Goal: Transaction & Acquisition: Purchase product/service

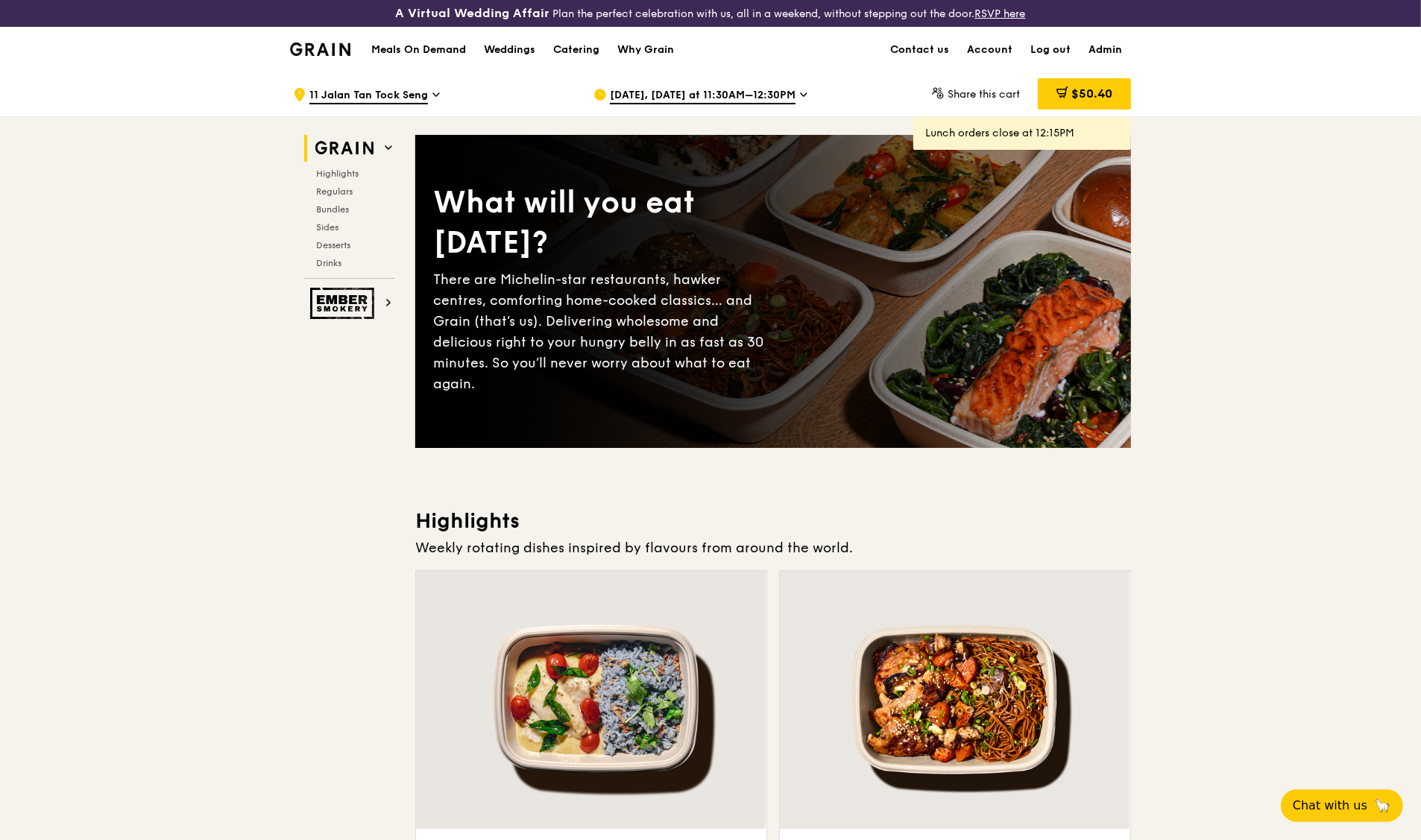
click at [398, 88] on span "11 Jalan Tan Tock Seng" at bounding box center [368, 96] width 118 height 16
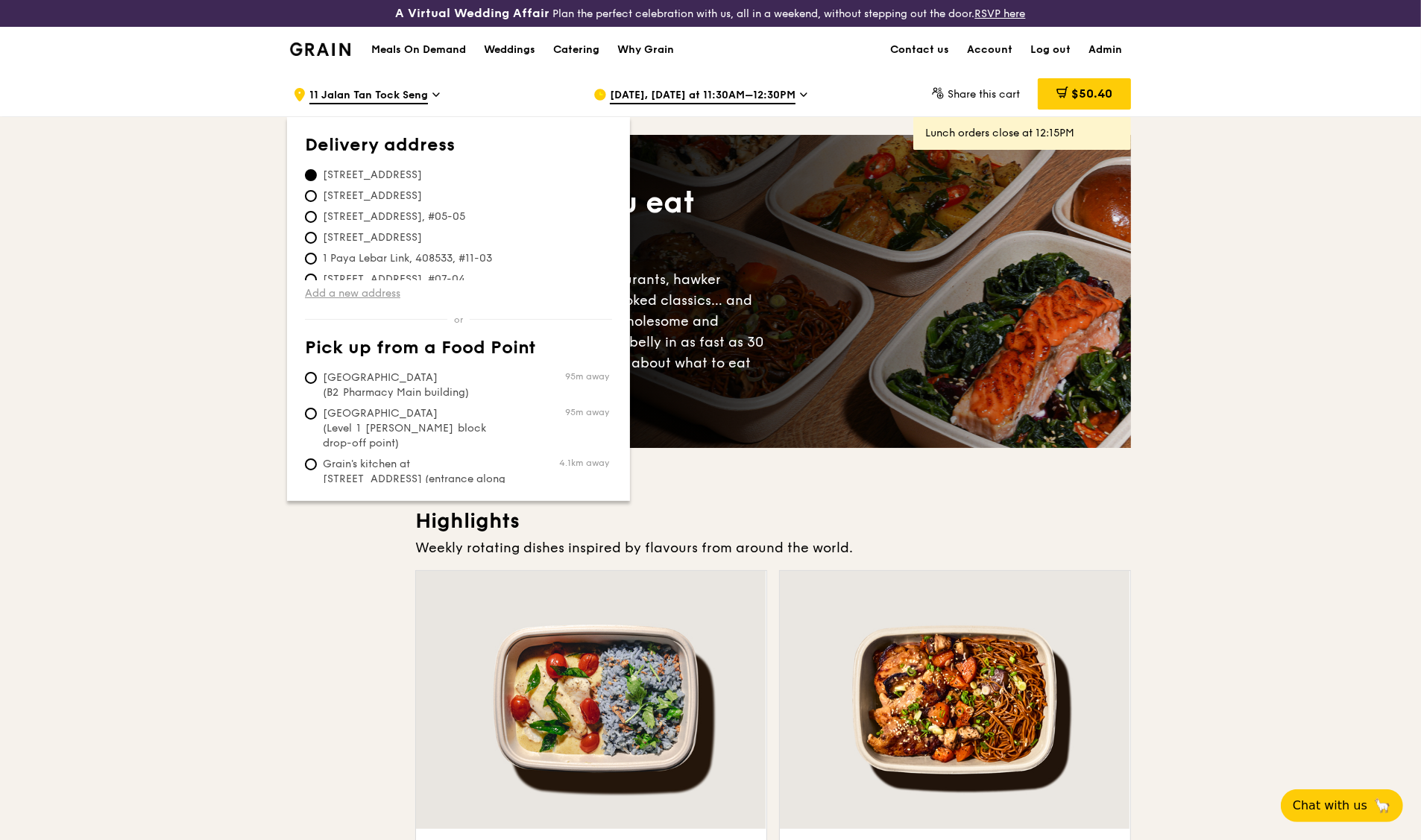
click at [378, 298] on link "Add a new address" at bounding box center [458, 294] width 308 height 15
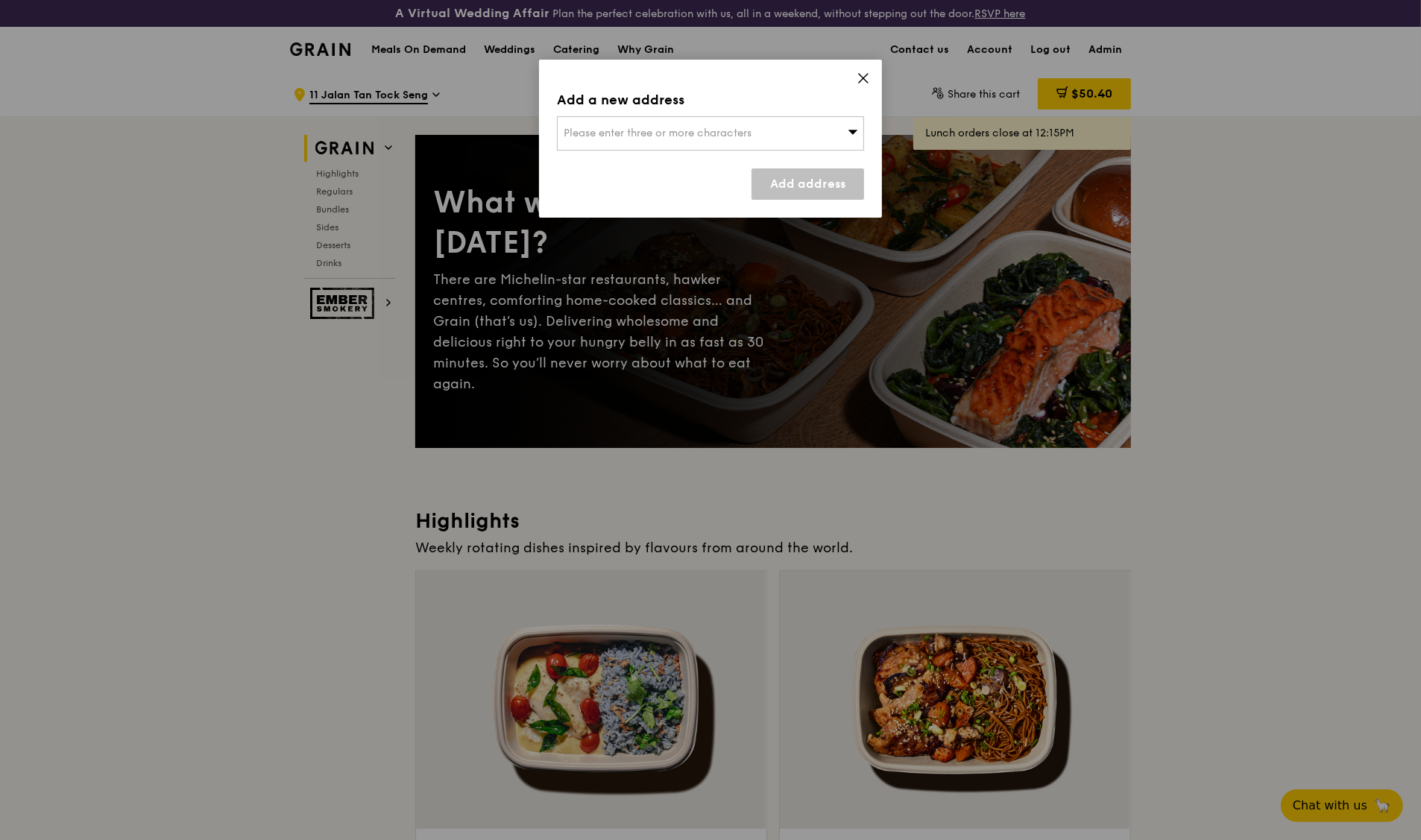
click at [667, 140] on div "Please enter three or more characters" at bounding box center [710, 134] width 308 height 34
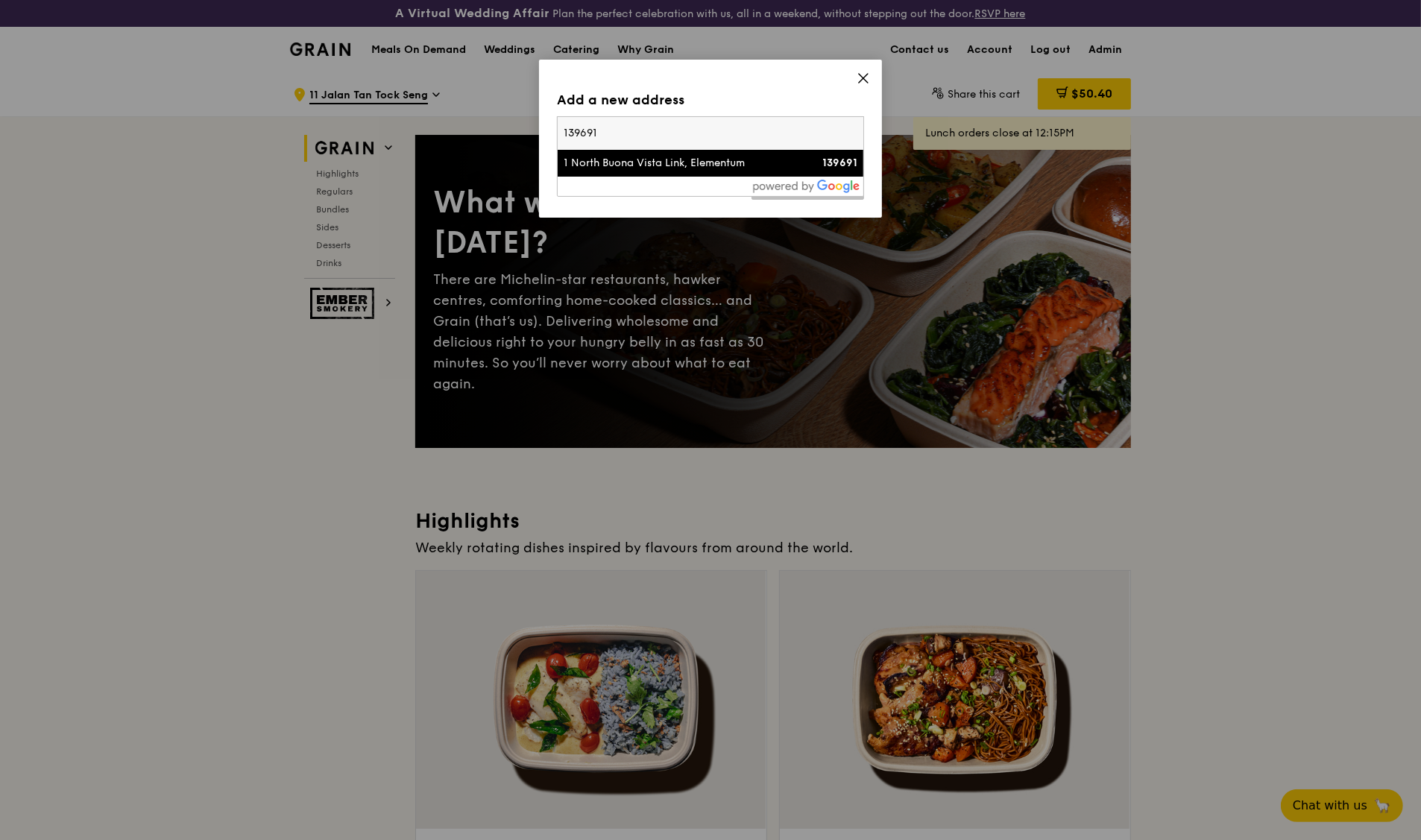
type input "139691"
click at [635, 164] on div "1 North Buona Vista Link, Elementum" at bounding box center [674, 163] width 221 height 15
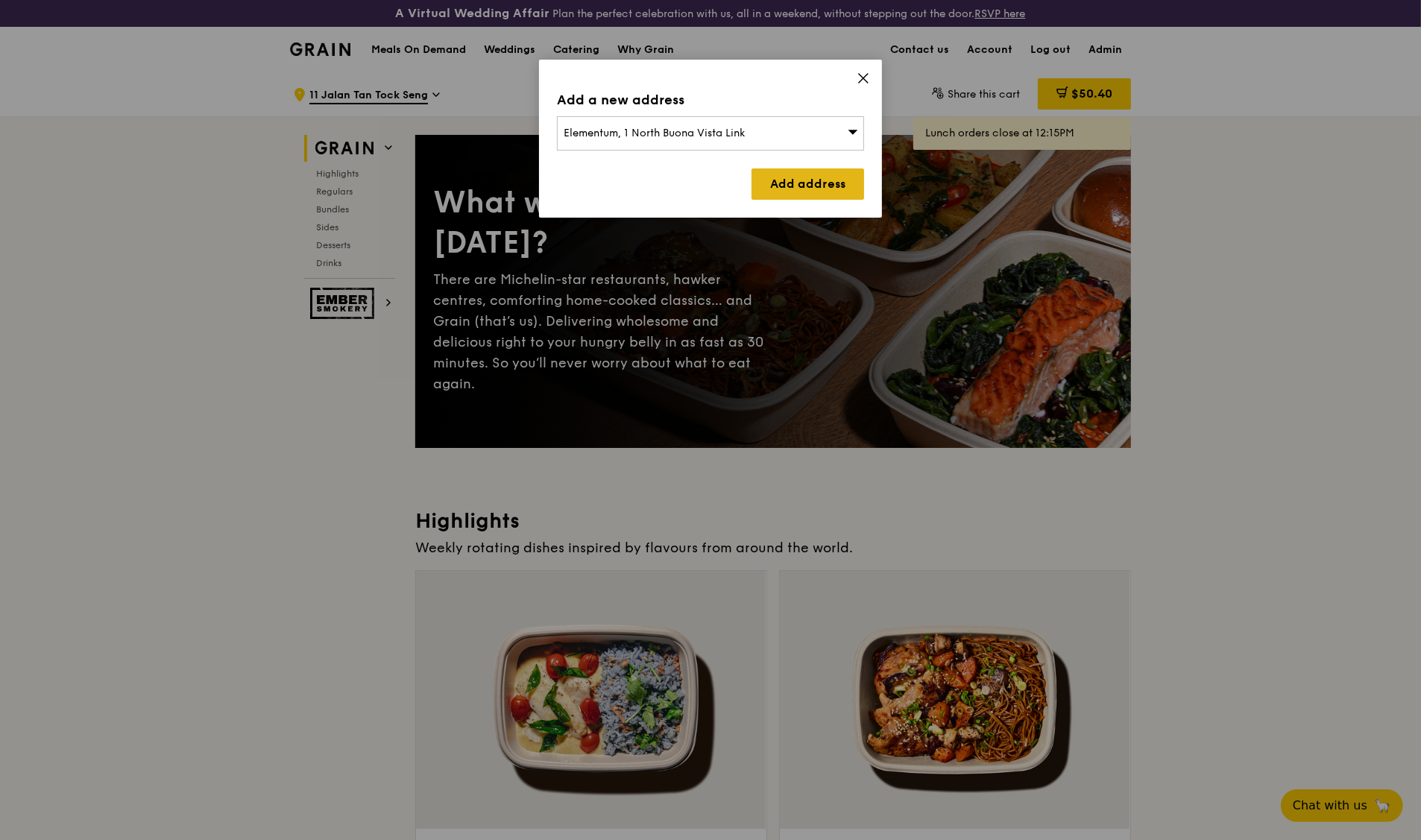
click at [776, 175] on link "Add address" at bounding box center [808, 184] width 113 height 31
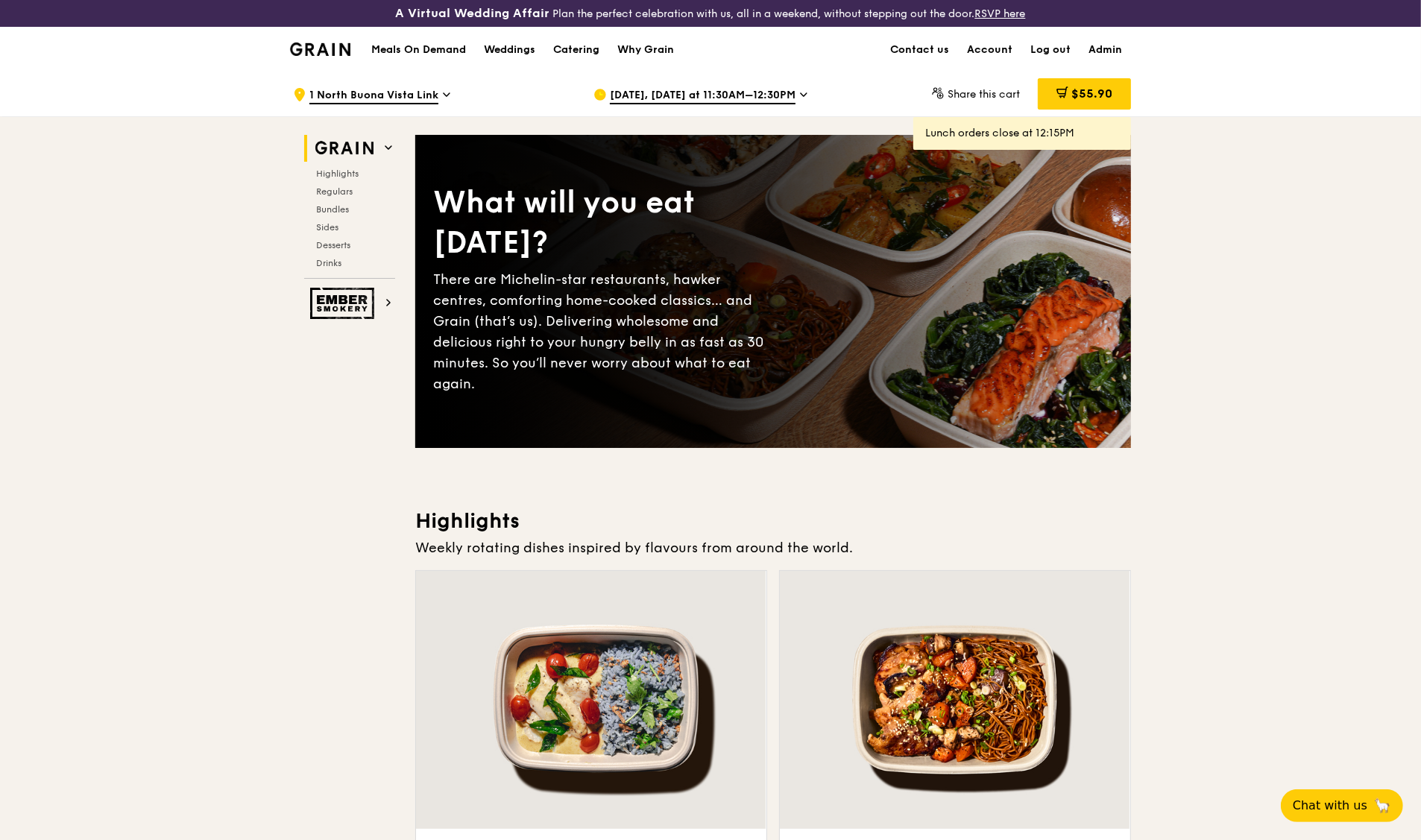
click at [680, 98] on span "[DATE], [DATE] at 11:30AM–12:30PM" at bounding box center [703, 96] width 186 height 16
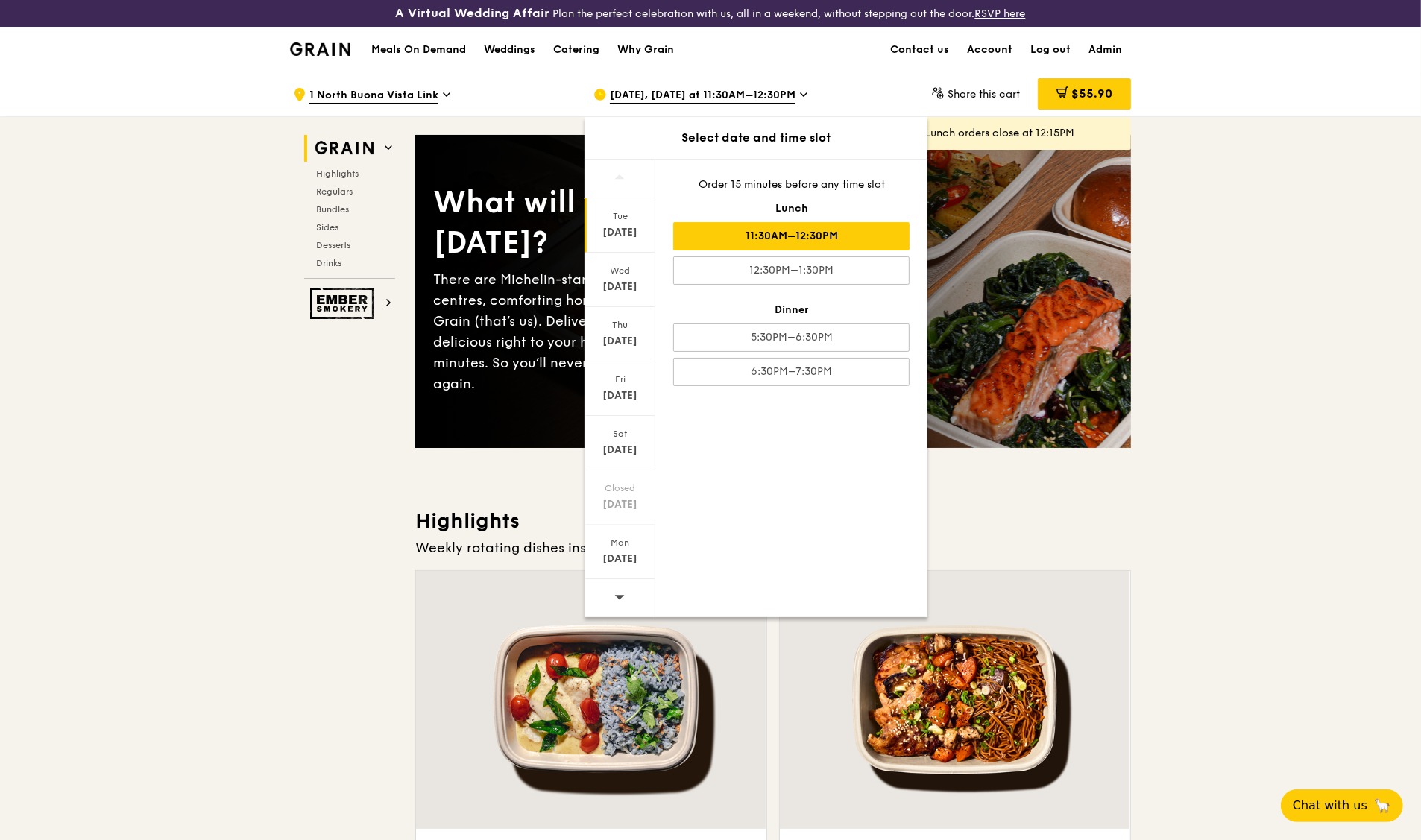
click at [729, 243] on div "11:30AM–12:30PM" at bounding box center [791, 236] width 237 height 29
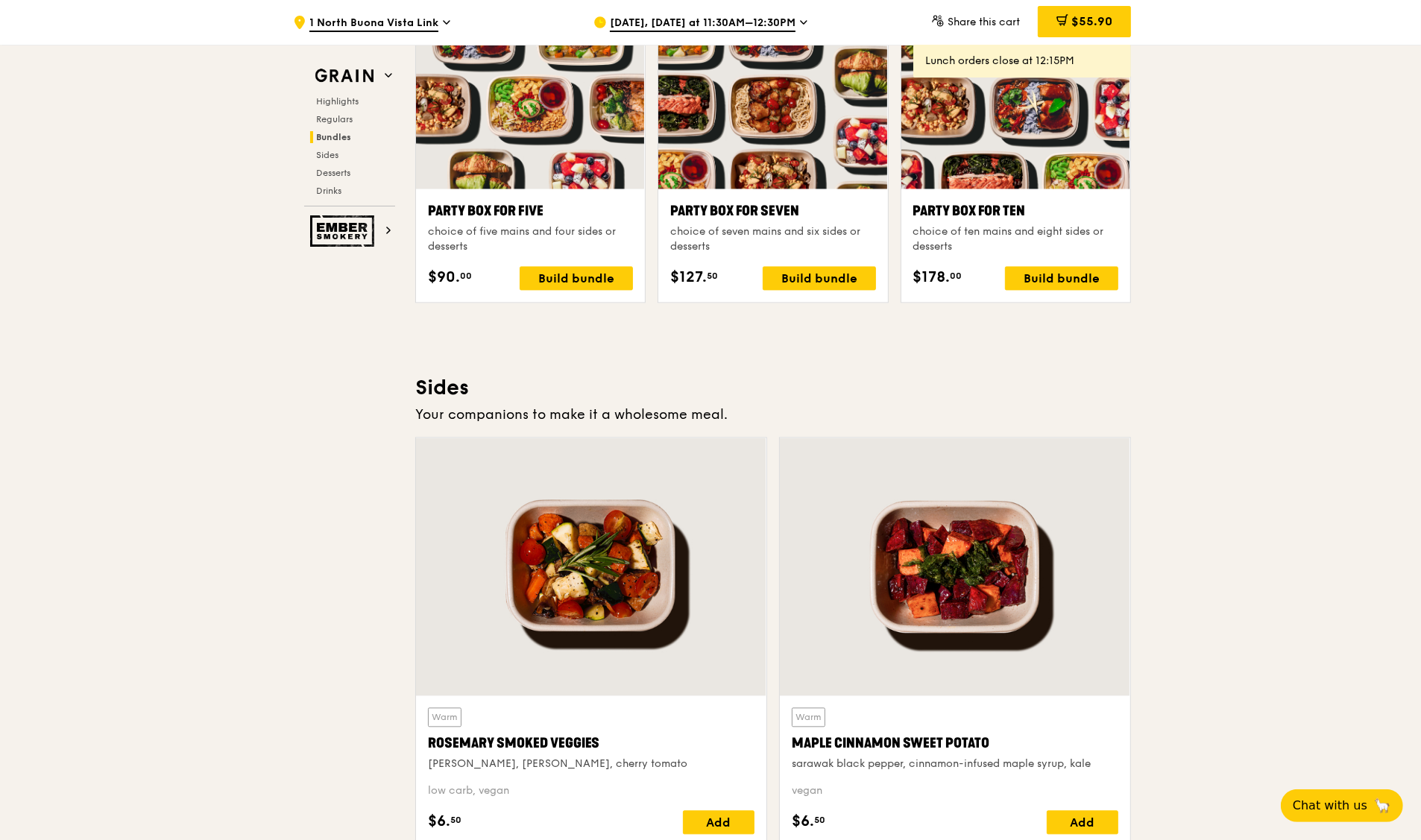
scroll to position [3029, 0]
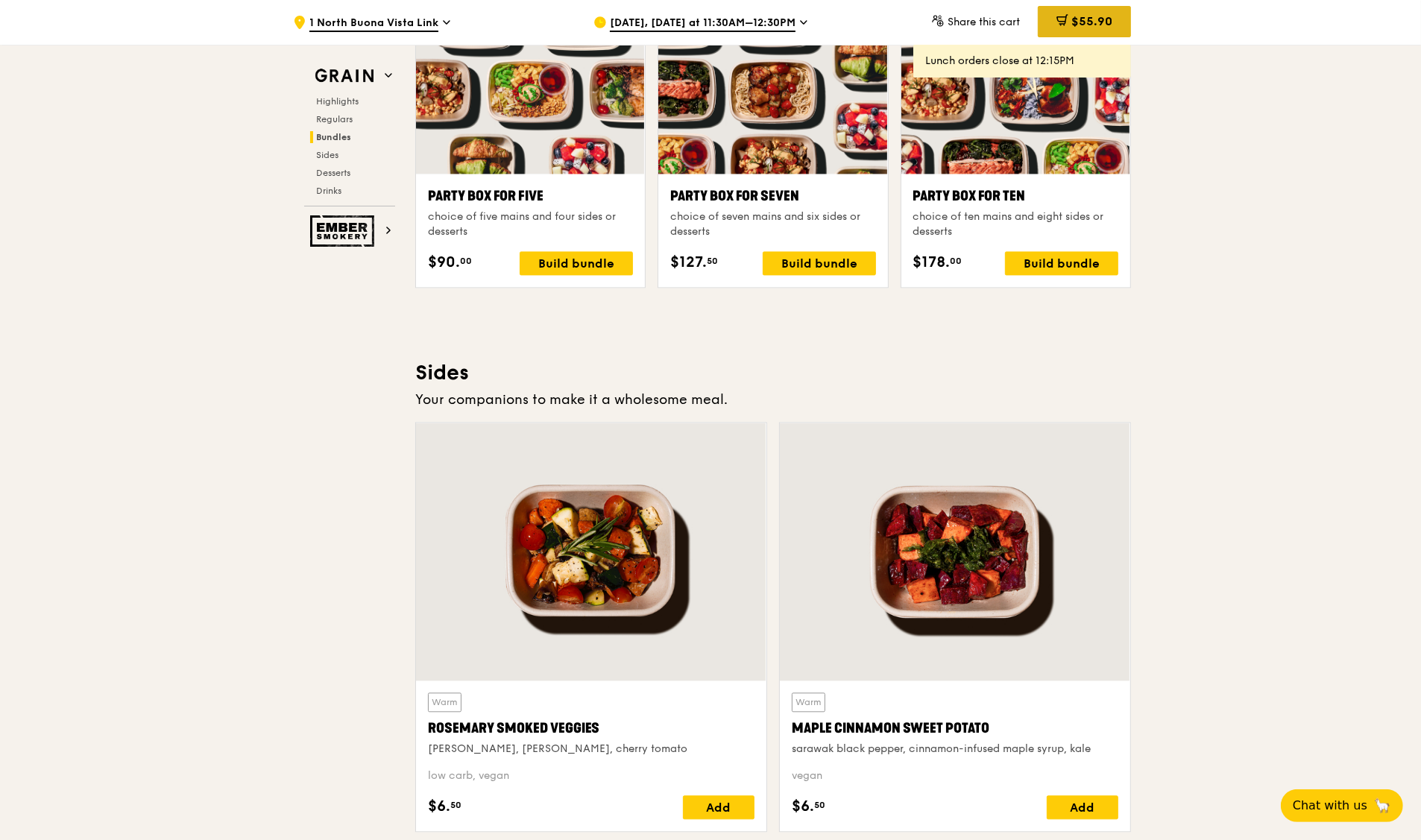
click at [1082, 29] on div "$55.90" at bounding box center [1084, 21] width 93 height 31
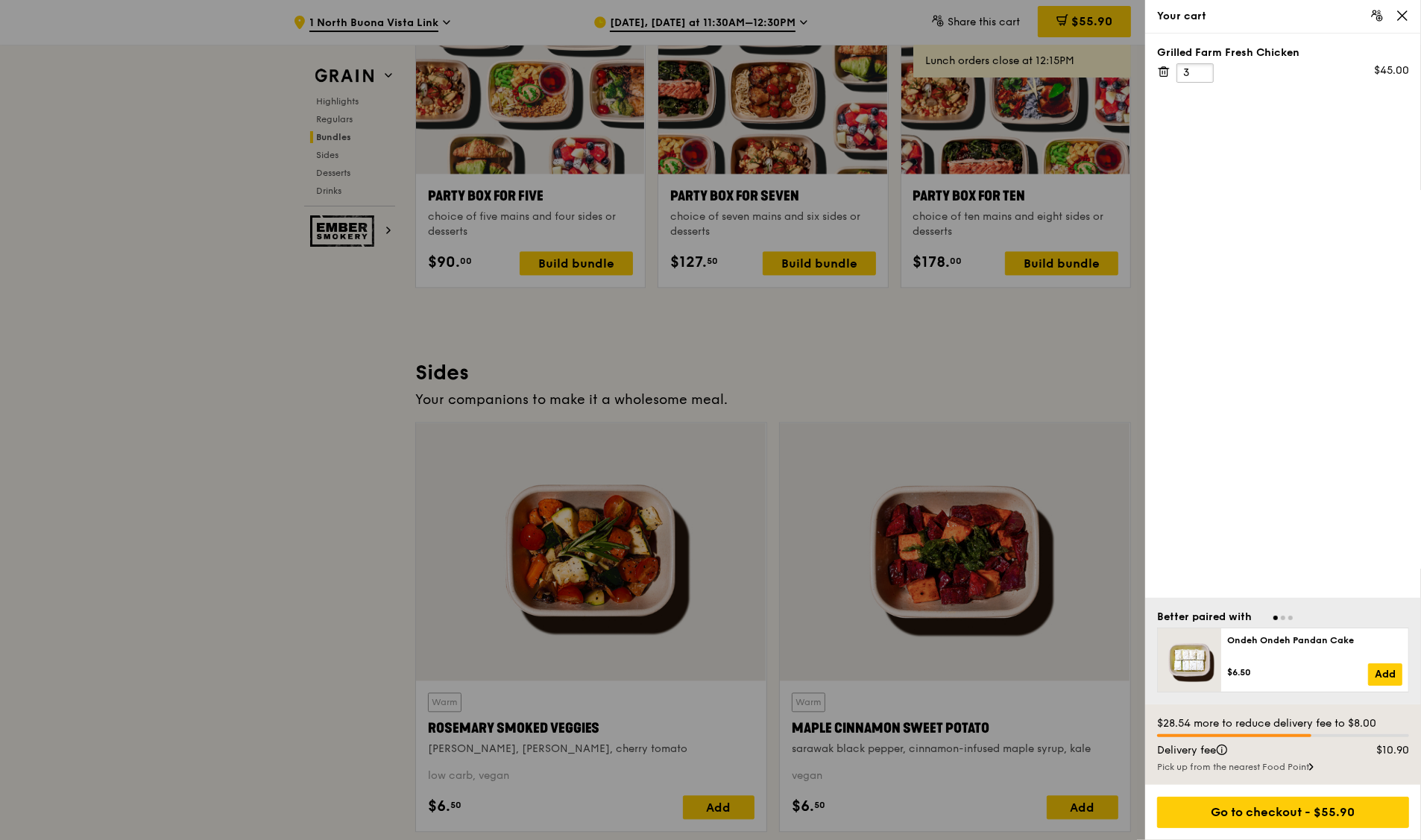
click at [1193, 71] on input "3" at bounding box center [1195, 73] width 38 height 20
type input "1"
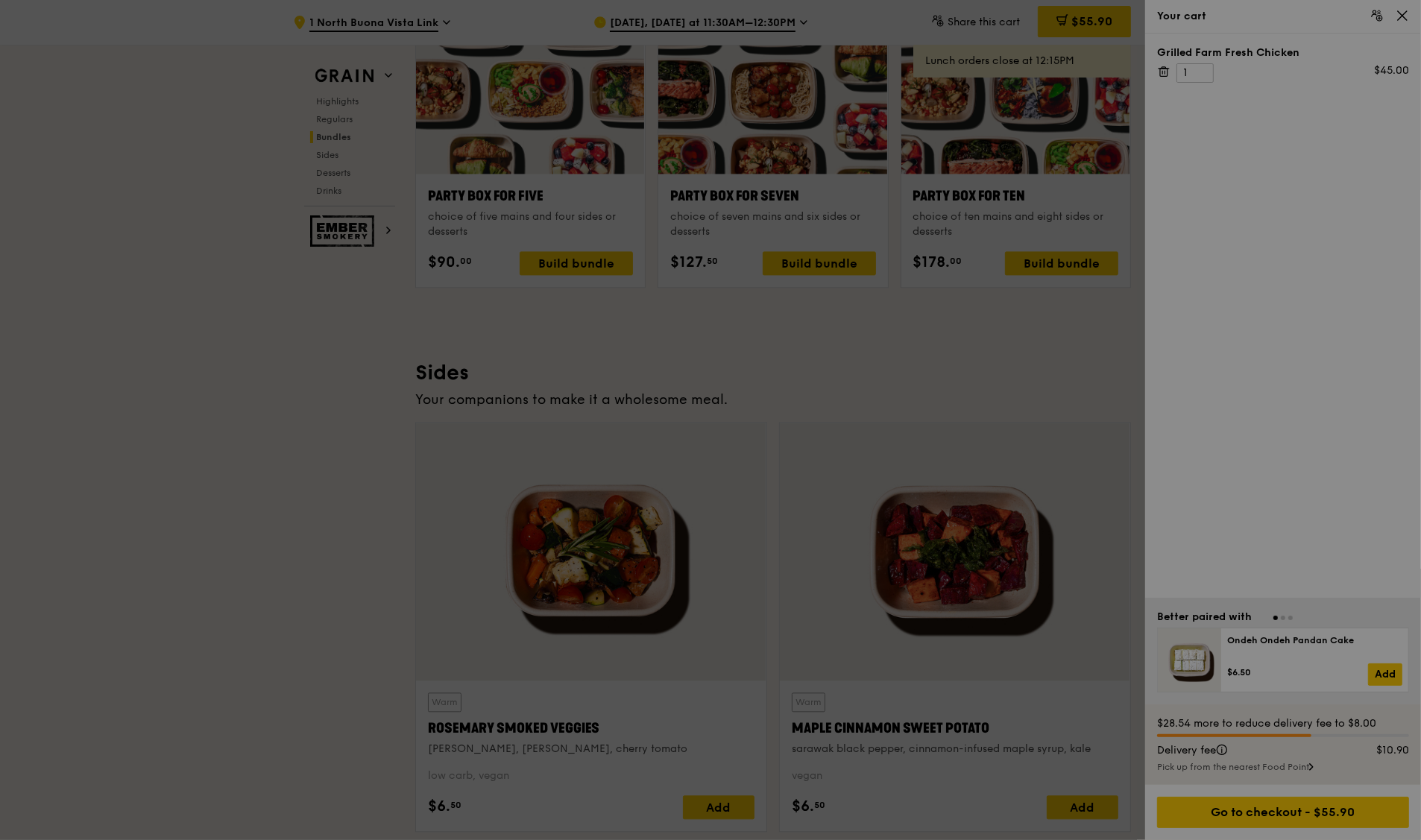
click at [1140, 207] on div "Grain Highlights Regulars Bundles Sides Desserts Drinks Ember Smokery What will…" at bounding box center [710, 200] width 859 height 6225
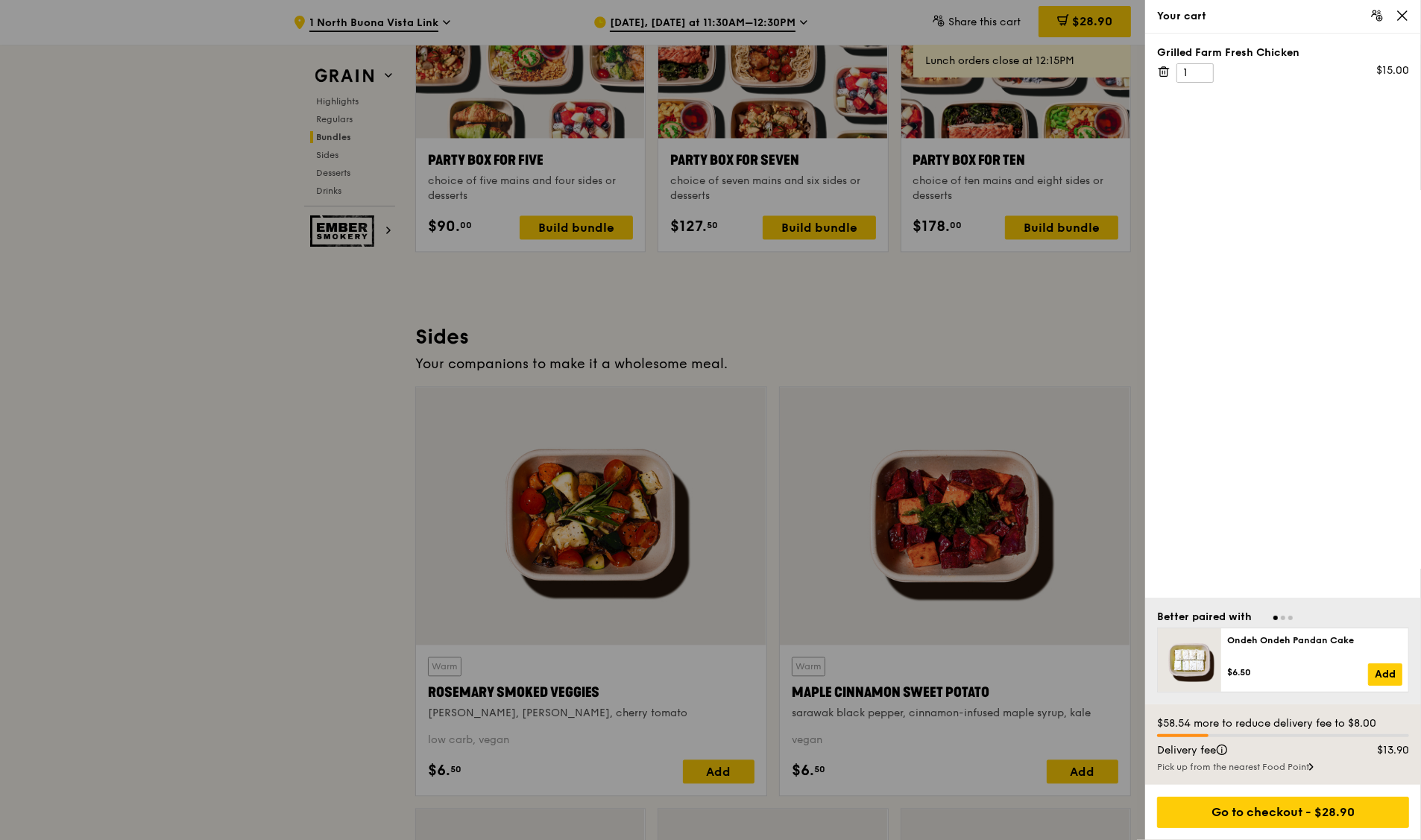
scroll to position [3062, 0]
